Goal: Information Seeking & Learning: Understand process/instructions

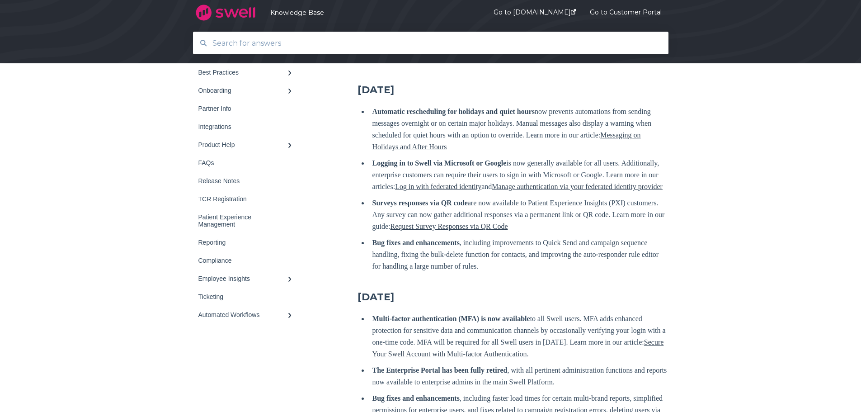
scroll to position [497, 0]
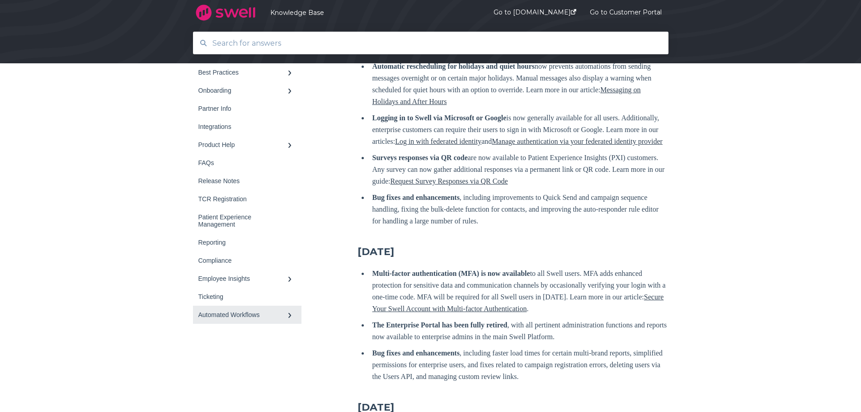
click at [236, 316] on div "Automated Workflows" at bounding box center [242, 314] width 89 height 7
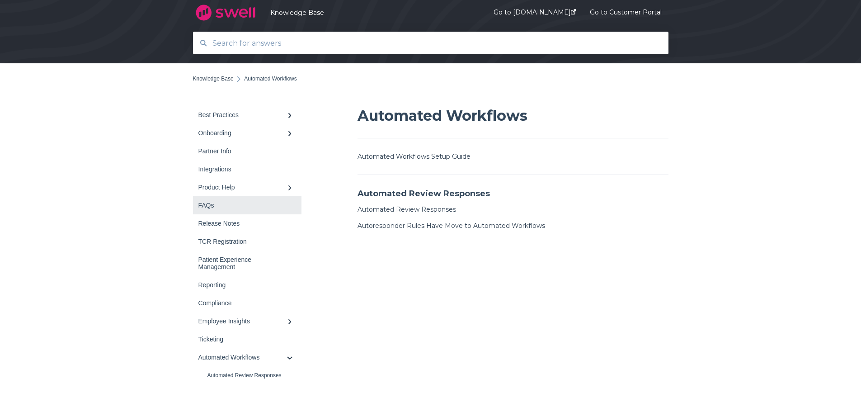
scroll to position [90, 0]
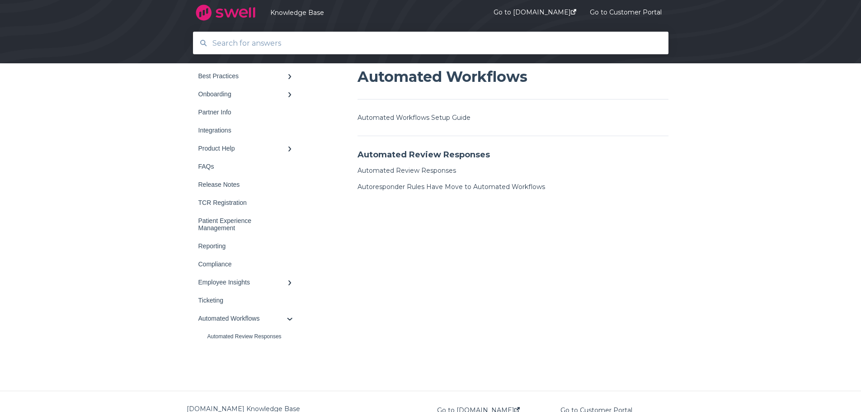
click at [277, 45] on input "text" at bounding box center [431, 42] width 448 height 19
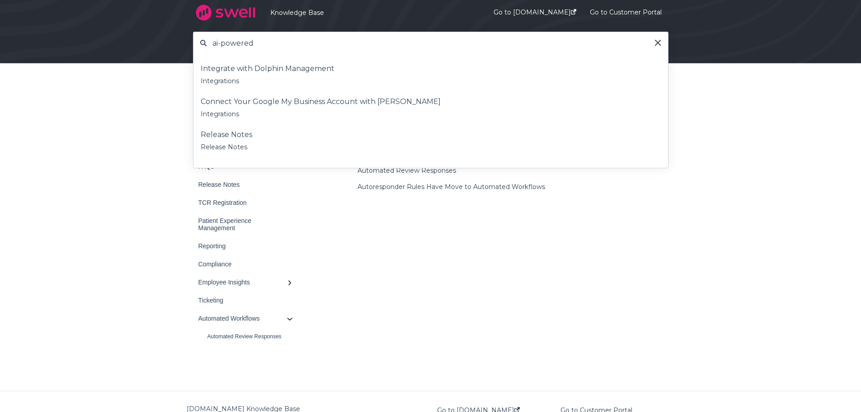
type input "ai-powered"
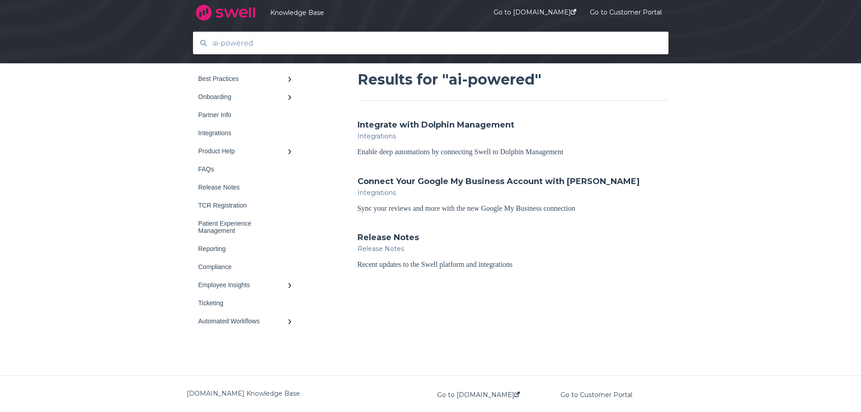
scroll to position [96, 0]
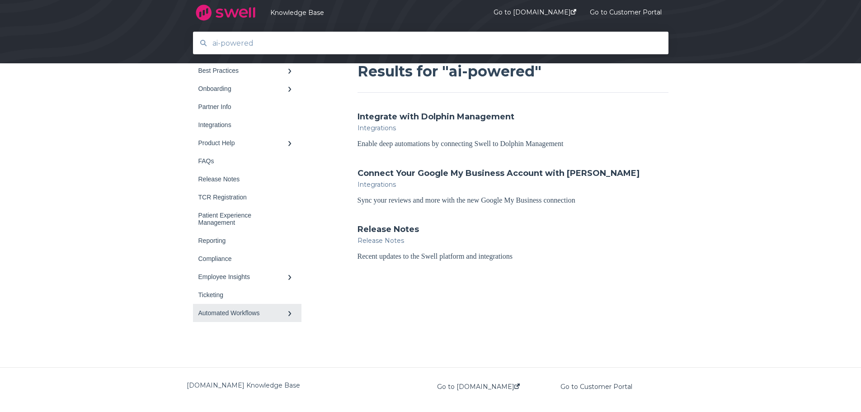
click at [213, 316] on div "Automated Workflows" at bounding box center [242, 312] width 89 height 7
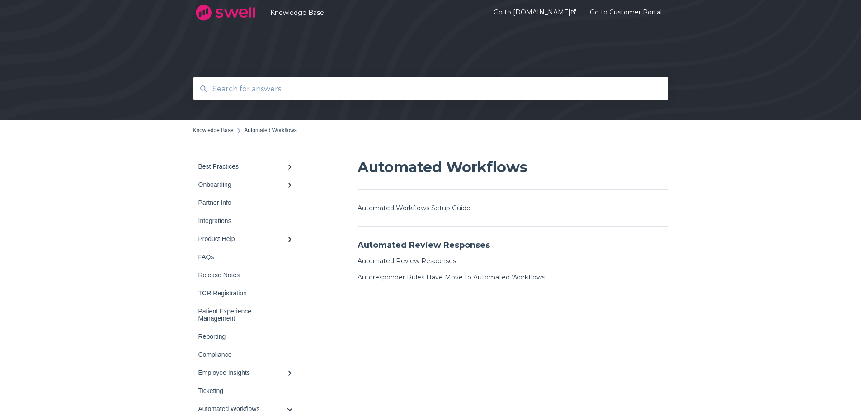
click at [446, 209] on link "Automated Workflows Setup Guide" at bounding box center [414, 208] width 113 height 8
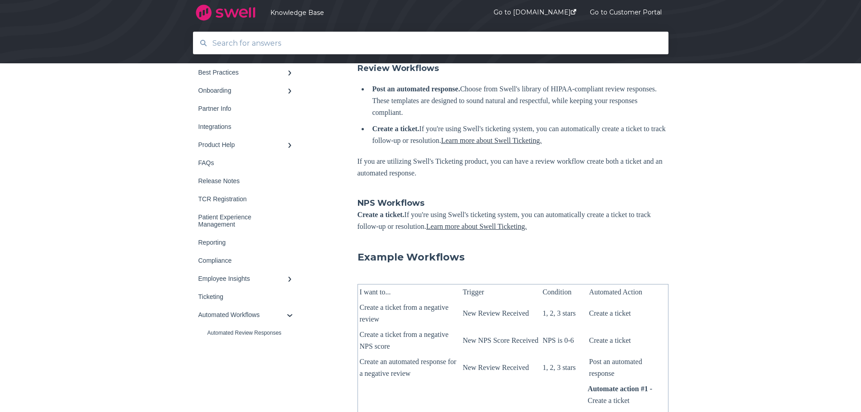
scroll to position [723, 0]
